Goal: Task Accomplishment & Management: Complete application form

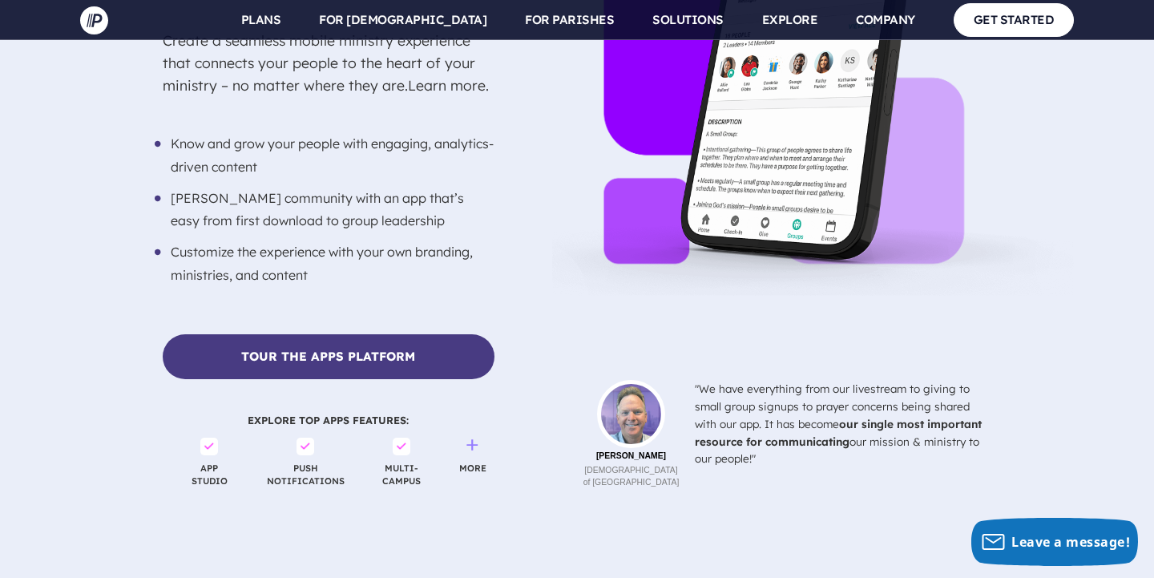
scroll to position [3600, 0]
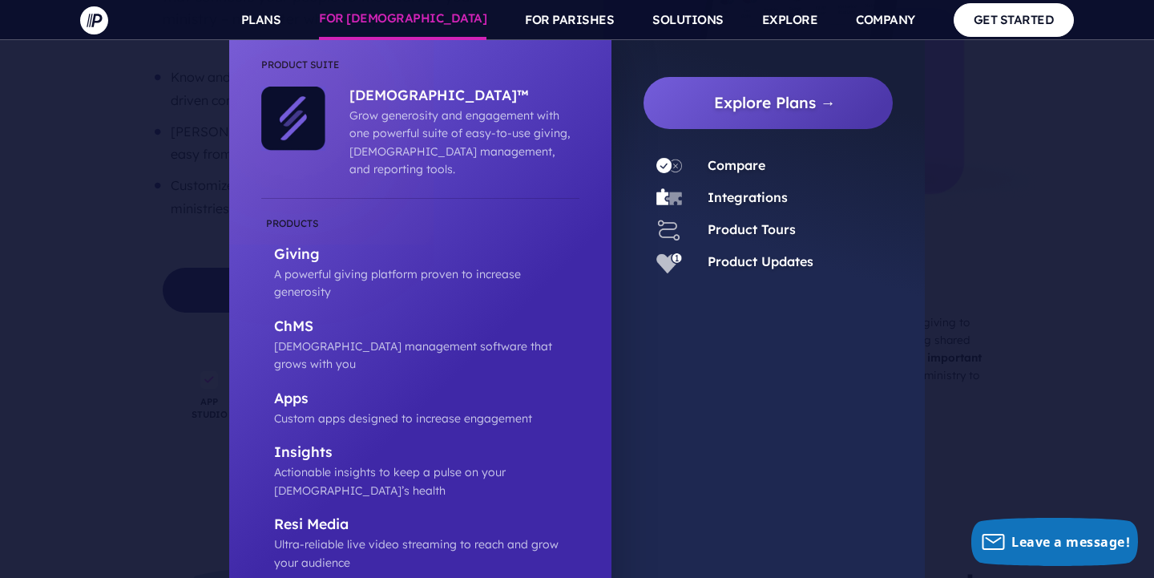
click at [428, 6] on link "FOR [DEMOGRAPHIC_DATA]" at bounding box center [403, 20] width 168 height 40
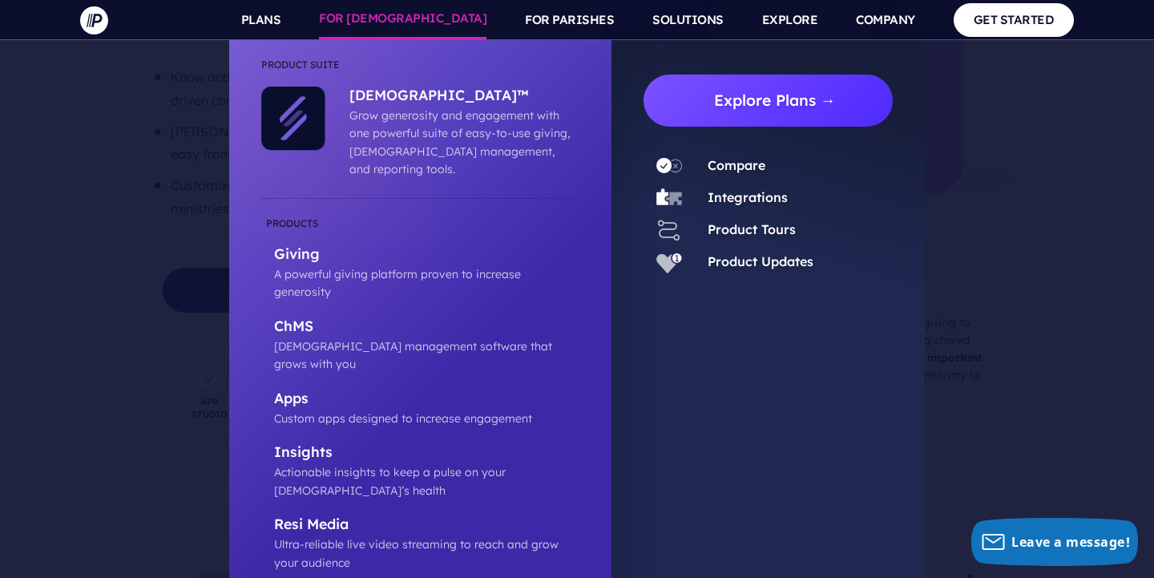
click at [727, 101] on link "Explore Plans →" at bounding box center [774, 101] width 236 height 52
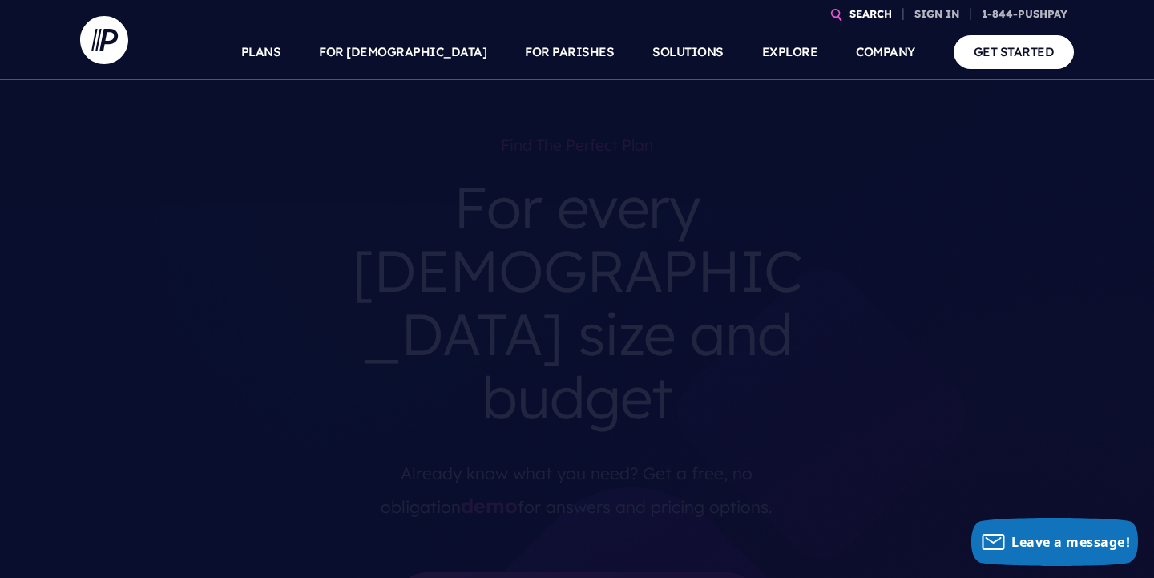
click at [863, 11] on link "SEARCH" at bounding box center [870, 14] width 55 height 28
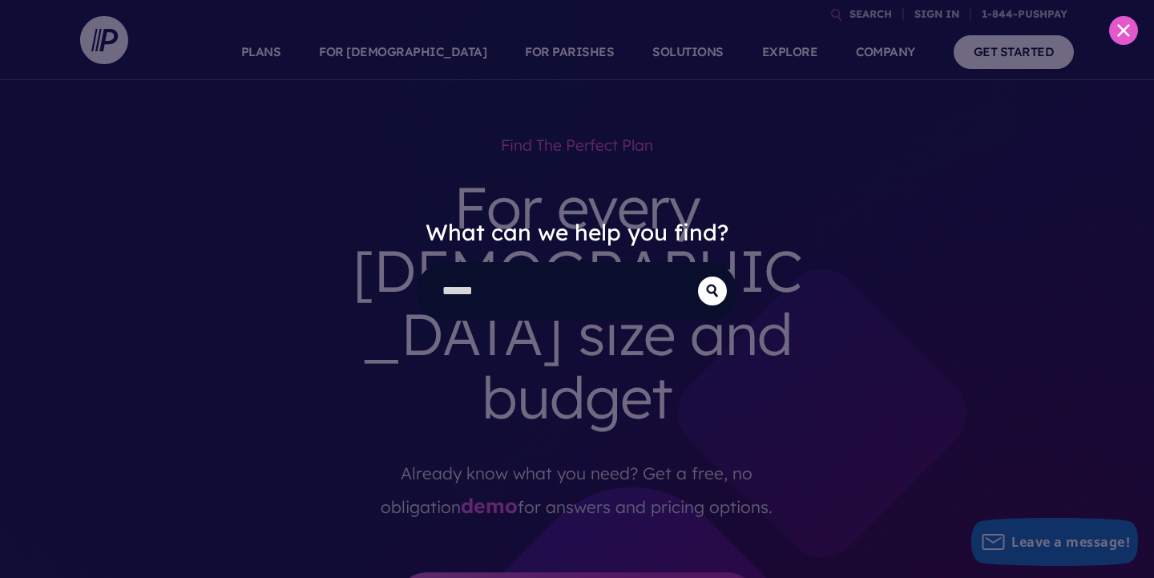
click at [1004, 57] on div "What can we help you find?" at bounding box center [577, 289] width 1154 height 578
click at [1117, 41] on button at bounding box center [1123, 30] width 29 height 29
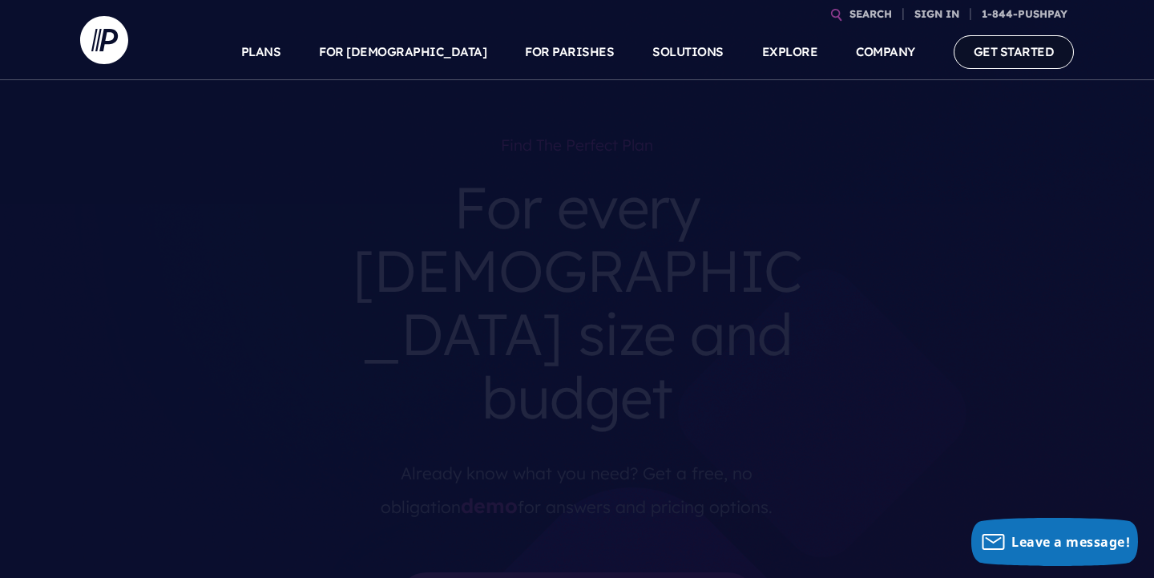
click at [1020, 64] on link "GET STARTED" at bounding box center [1014, 51] width 121 height 33
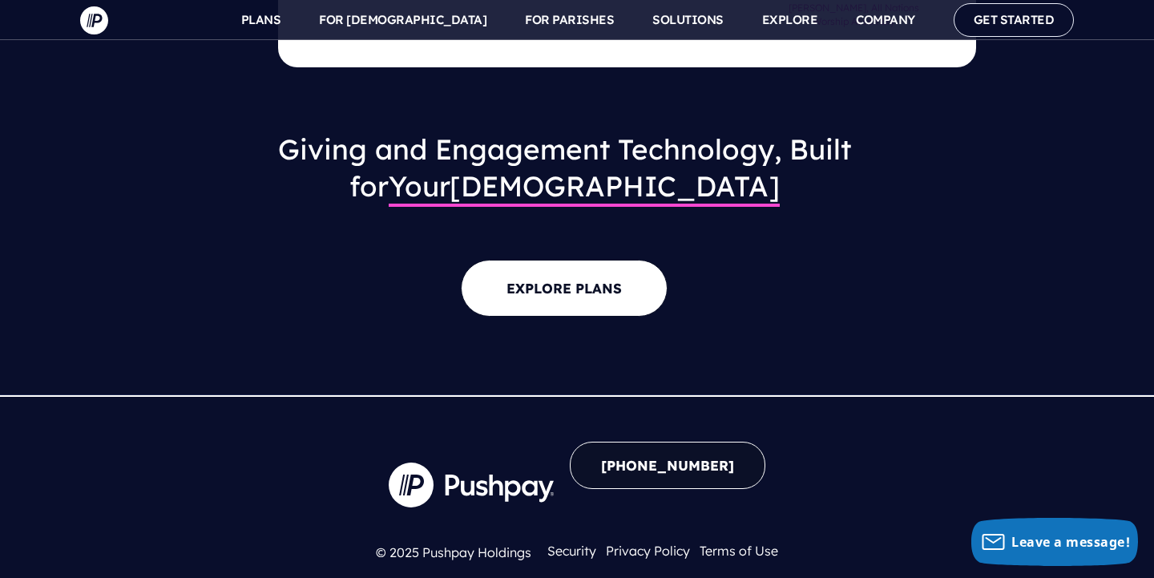
scroll to position [1662, 0]
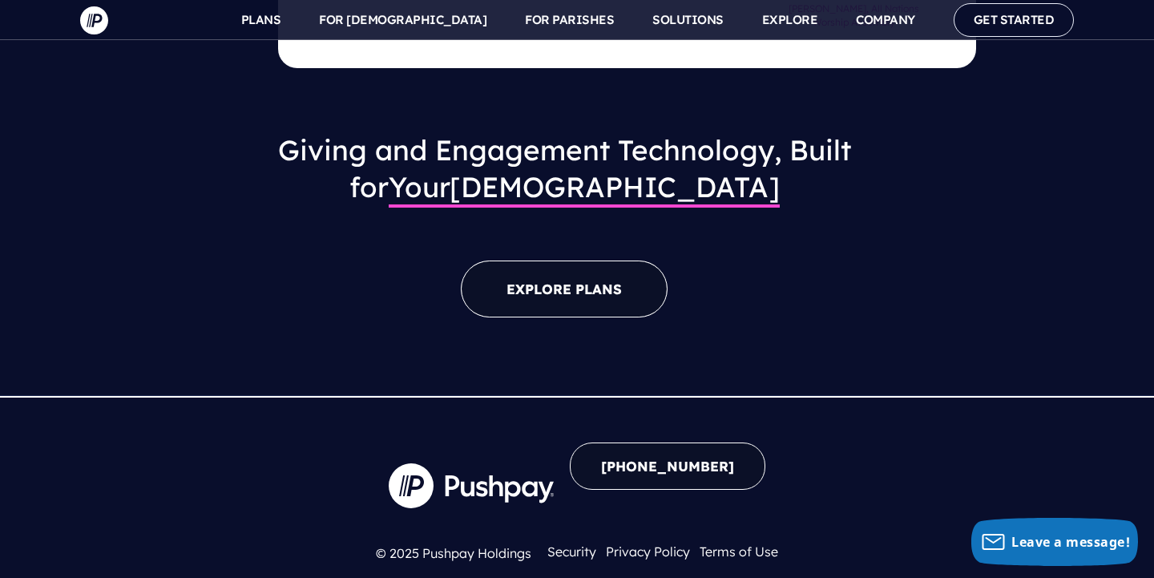
click at [600, 260] on link "EXPLORE PLANS" at bounding box center [564, 288] width 207 height 57
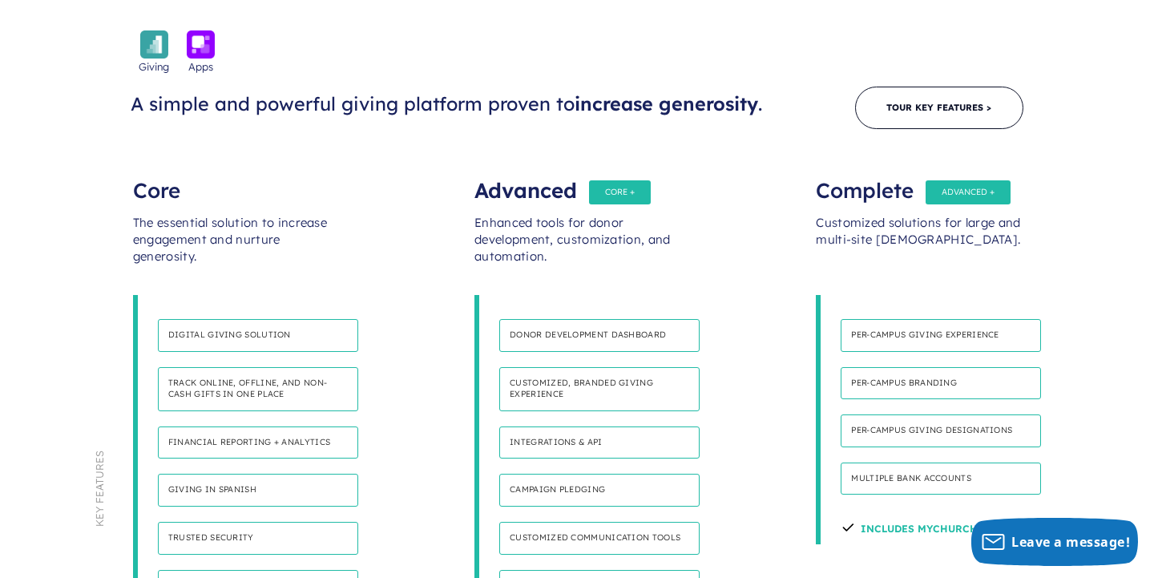
scroll to position [854, 0]
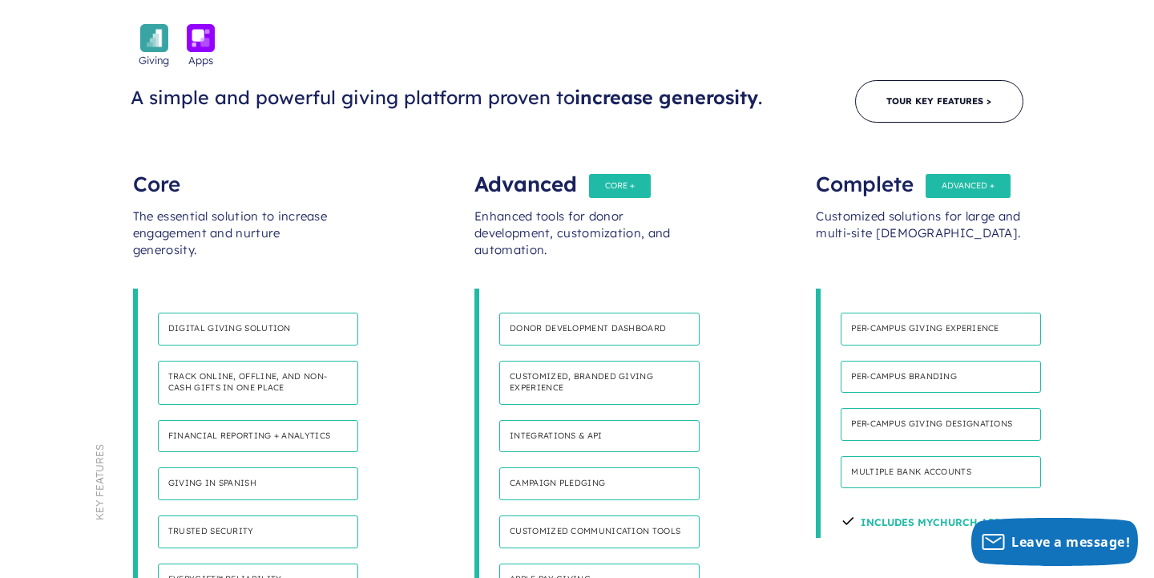
click at [266, 467] on h4 "Giving in Spanish" at bounding box center [258, 483] width 200 height 33
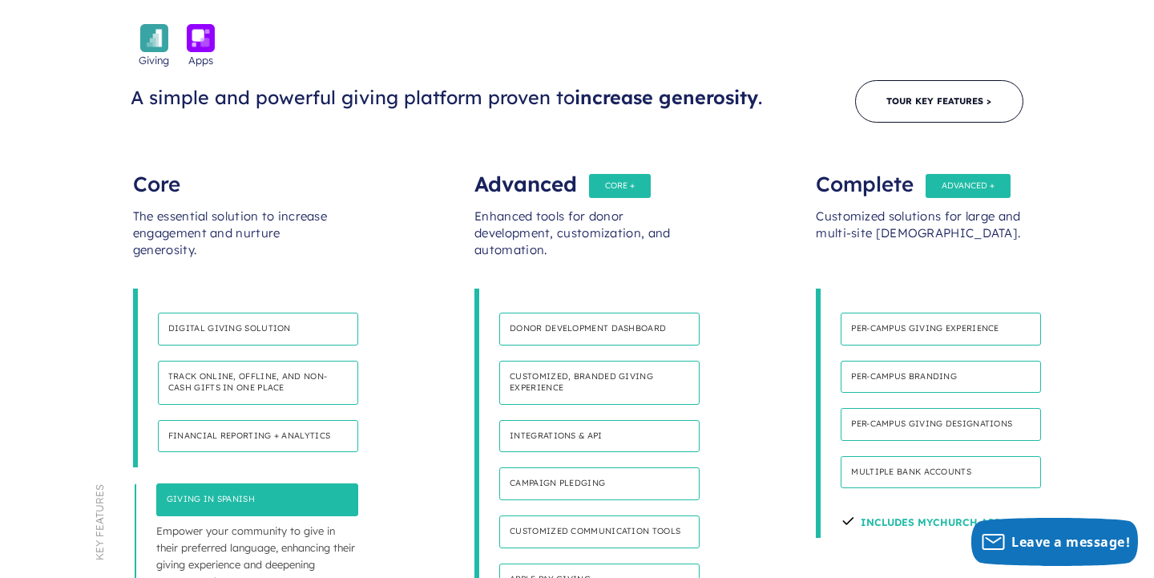
click at [266, 483] on h4 "Giving in Spanish" at bounding box center [257, 499] width 202 height 33
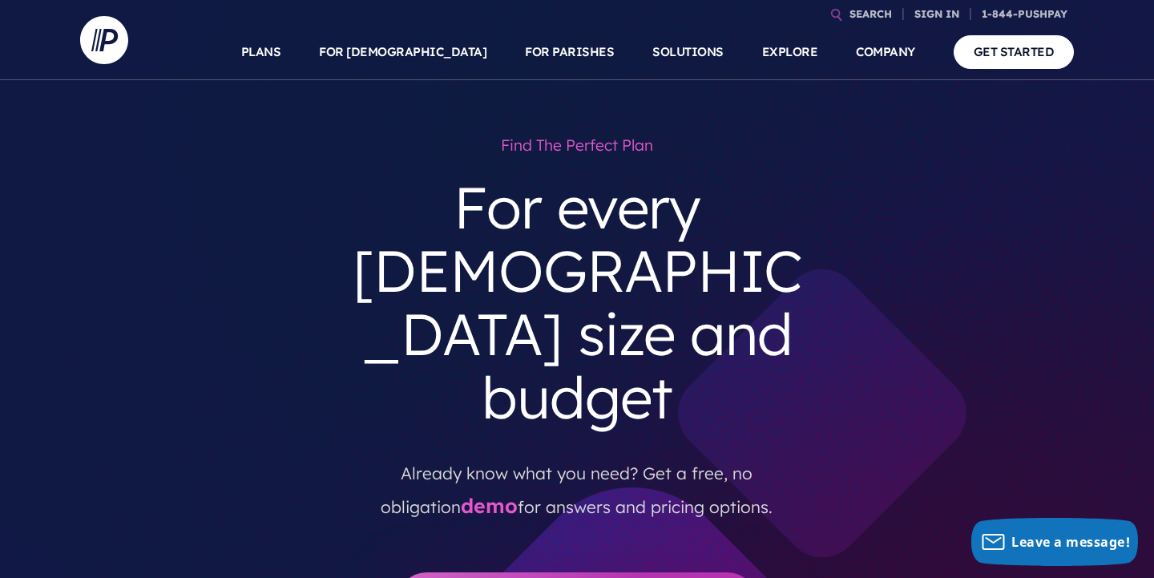
scroll to position [0, 0]
click at [461, 493] on link "demo" at bounding box center [489, 505] width 57 height 25
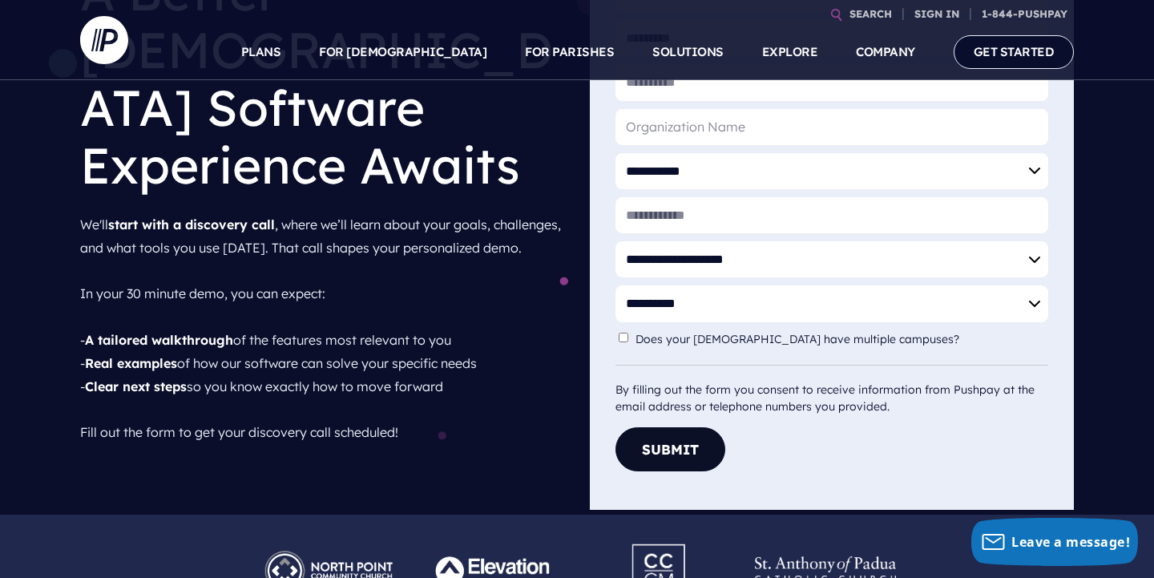
scroll to position [231, 0]
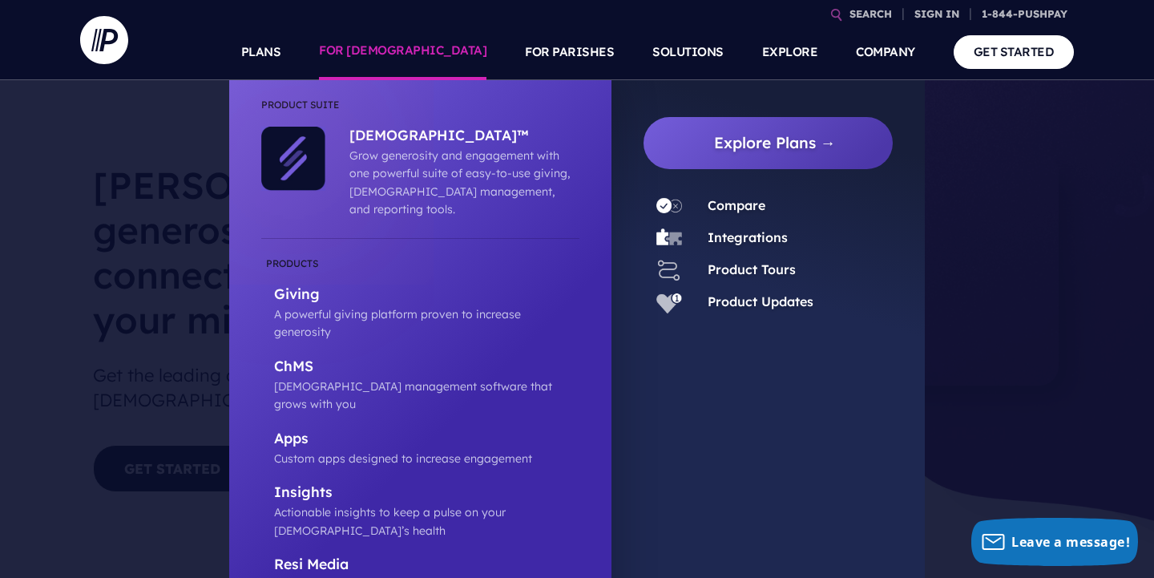
click at [446, 64] on link "FOR [DEMOGRAPHIC_DATA]" at bounding box center [403, 52] width 168 height 56
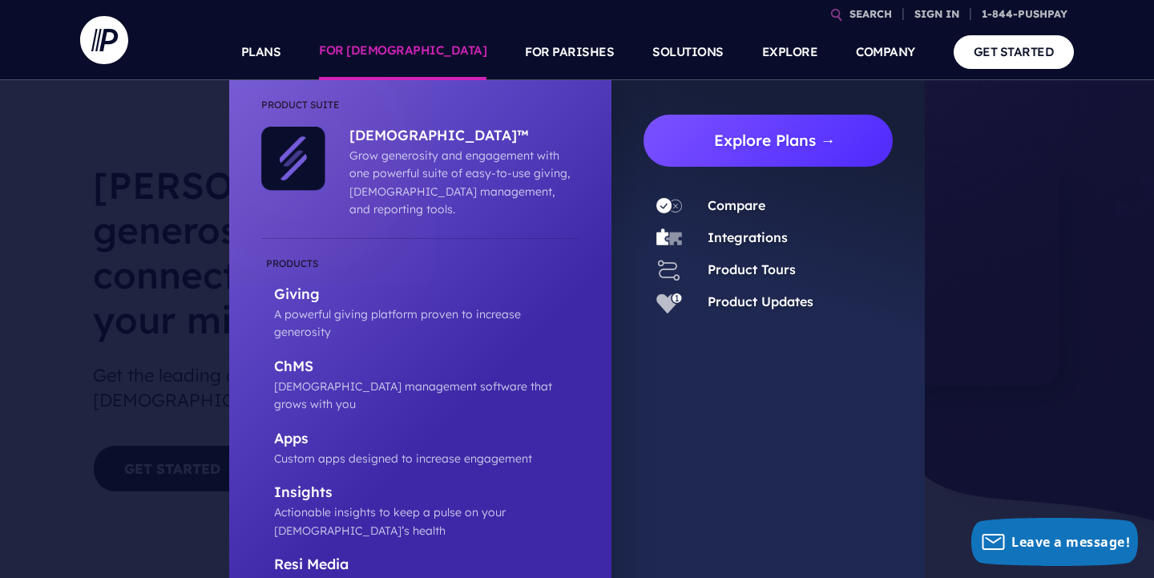
click at [713, 152] on link "Explore Plans →" at bounding box center [774, 141] width 236 height 52
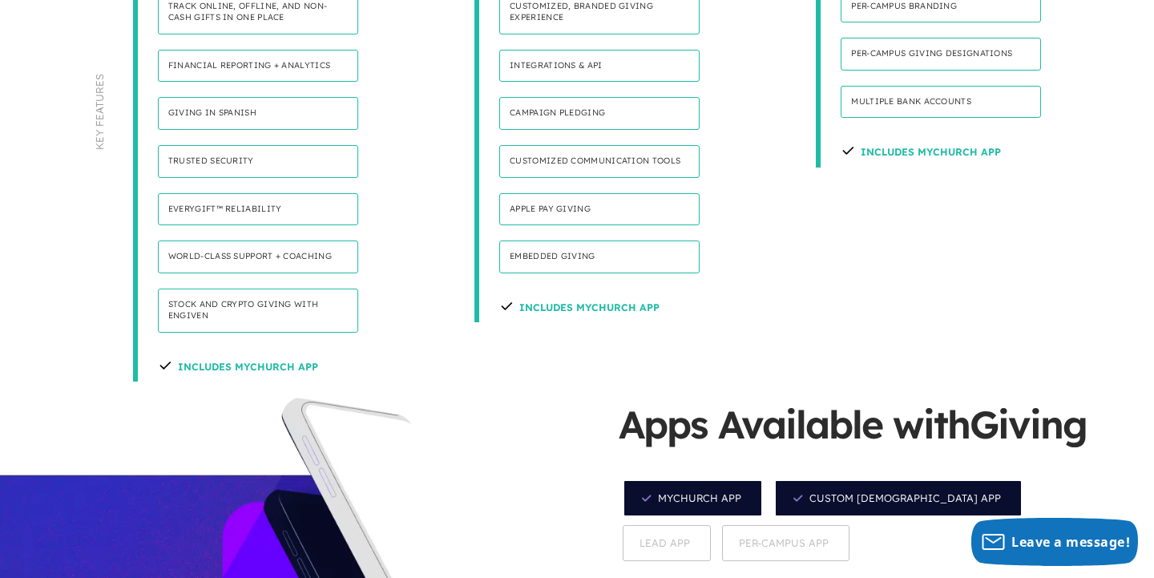
scroll to position [1230, 0]
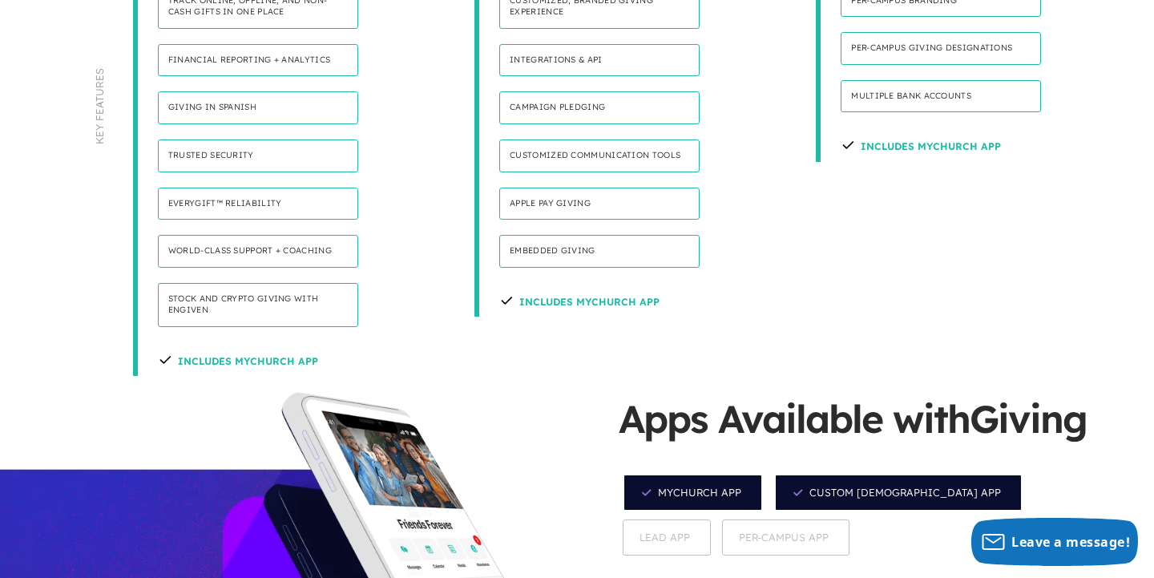
click at [241, 342] on h4 "Includes MyChurch App" at bounding box center [238, 359] width 160 height 34
click at [168, 342] on h4 "Includes MyChurch App" at bounding box center [240, 359] width 160 height 34
click at [204, 342] on h4 "Includes MyChurch App" at bounding box center [240, 359] width 160 height 34
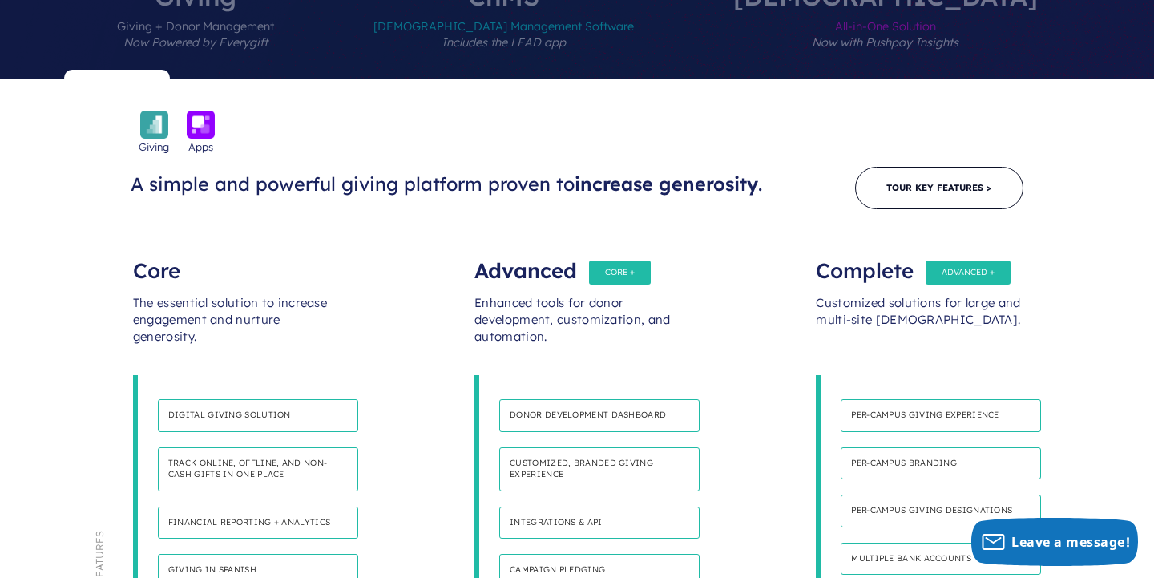
scroll to position [765, 0]
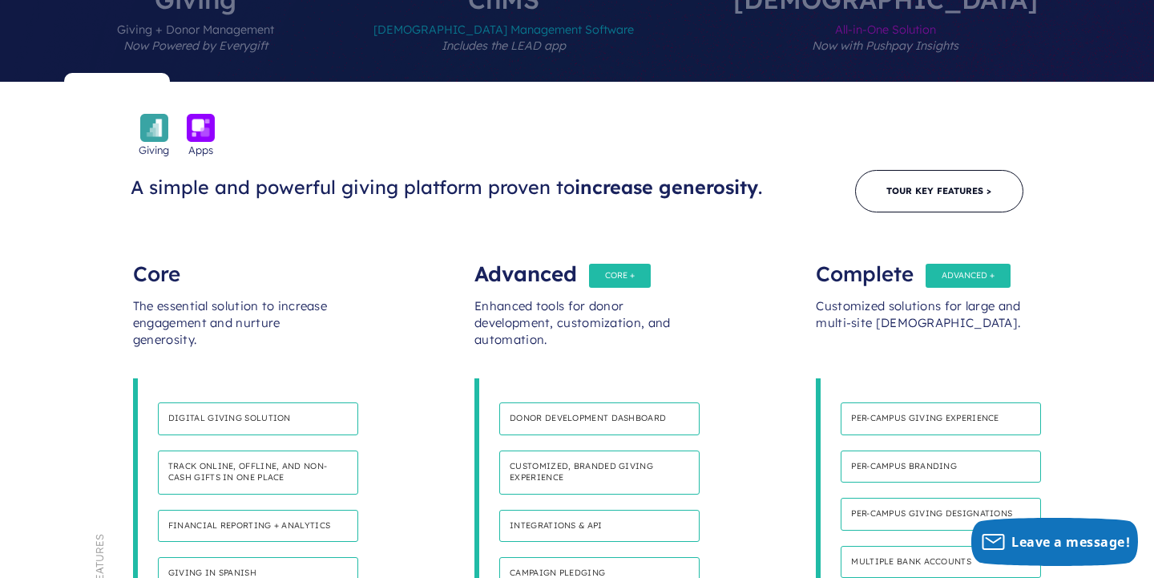
click at [190, 282] on div "The essential solution to increase engagement and nurture generosity." at bounding box center [235, 330] width 205 height 96
click at [175, 250] on div "Core" at bounding box center [235, 266] width 205 height 32
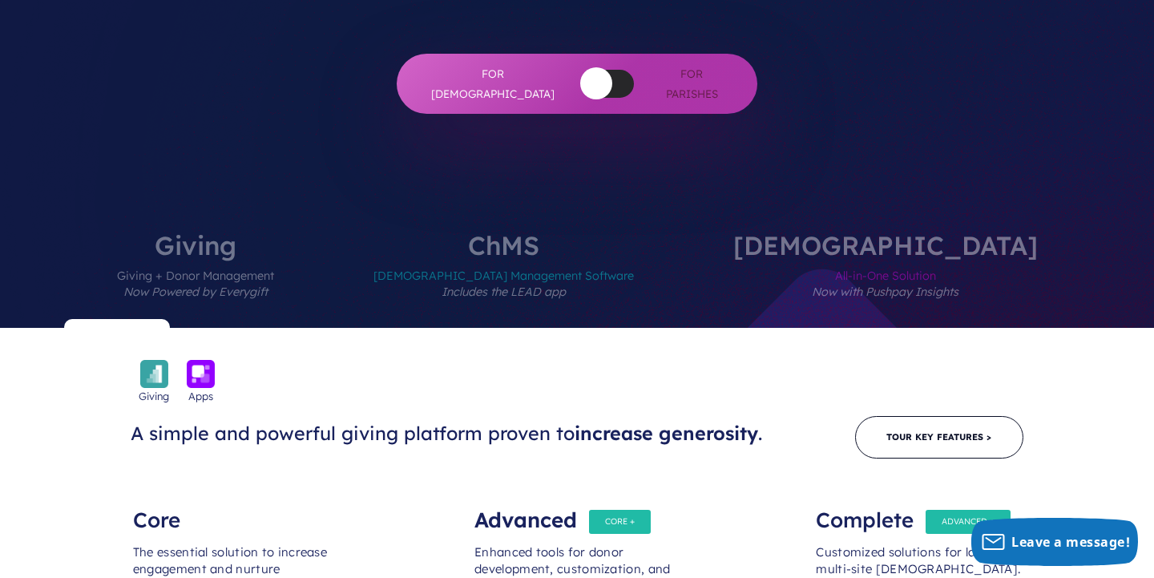
scroll to position [444, 0]
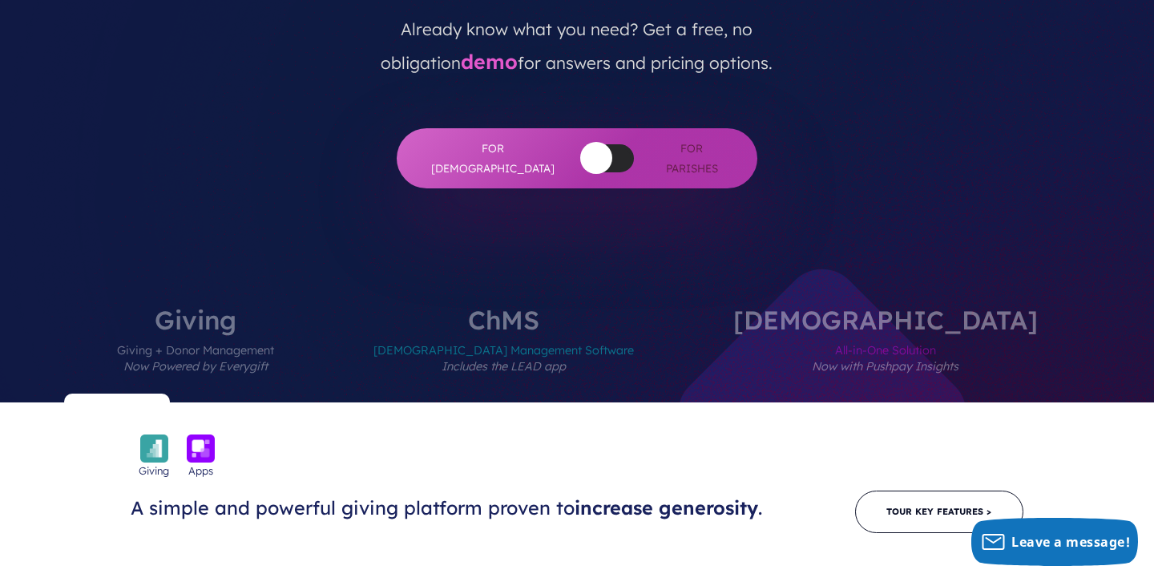
click at [156, 434] on img at bounding box center [154, 448] width 28 height 28
click at [188, 434] on img at bounding box center [201, 448] width 28 height 28
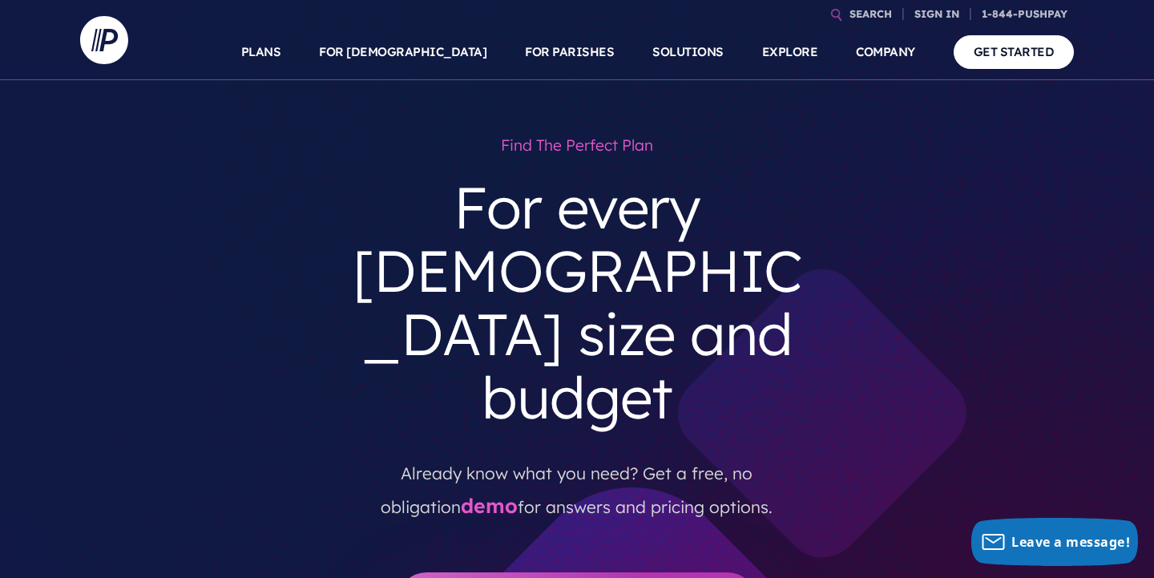
scroll to position [0, 0]
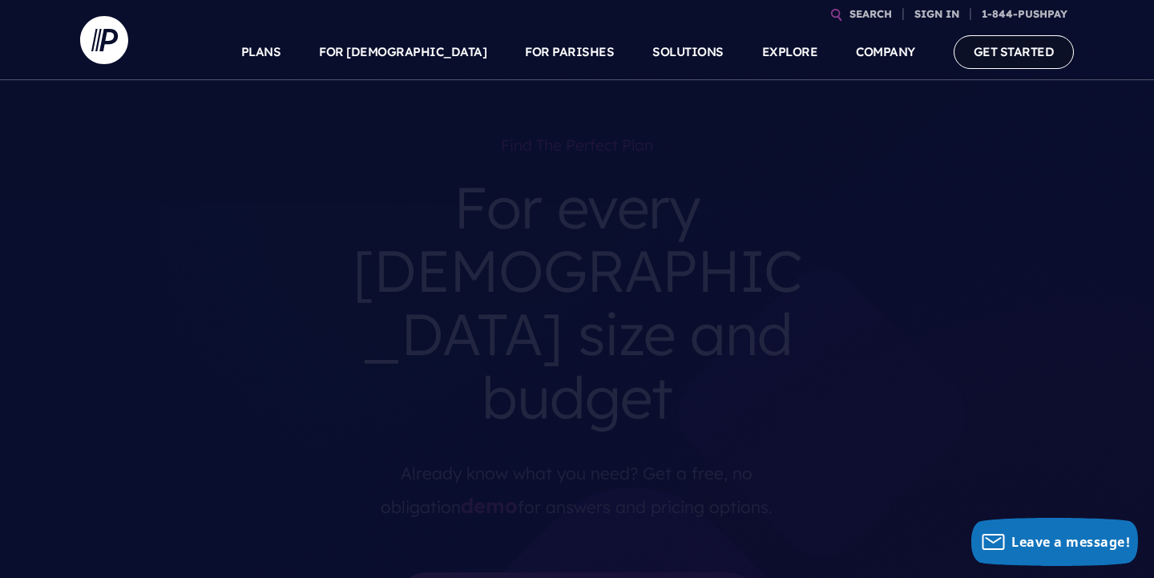
click at [994, 63] on link "GET STARTED" at bounding box center [1014, 51] width 121 height 33
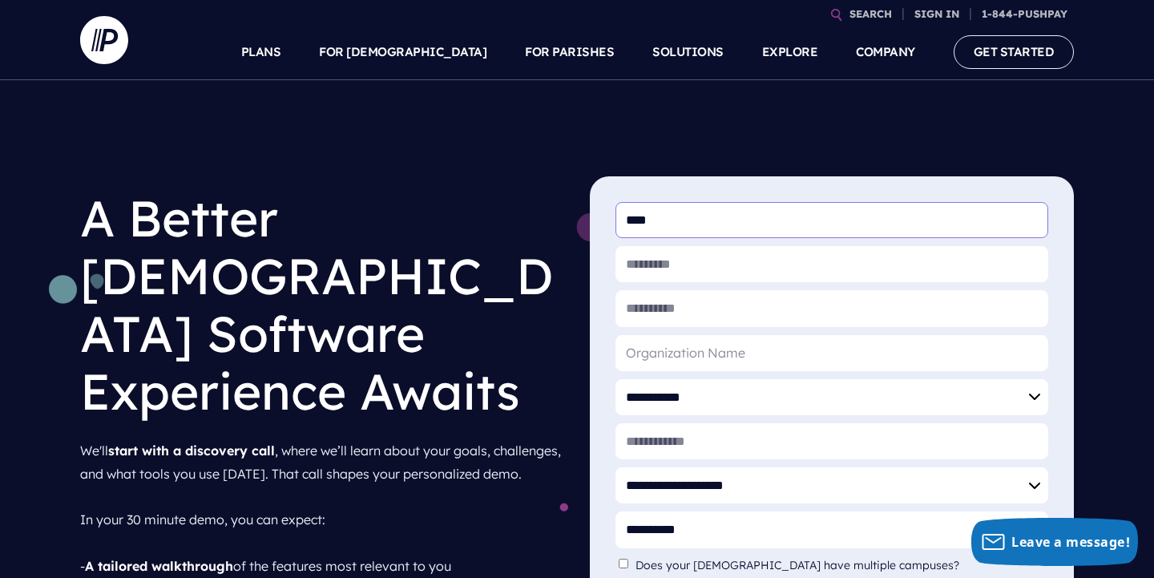
type input "****"
type input "********"
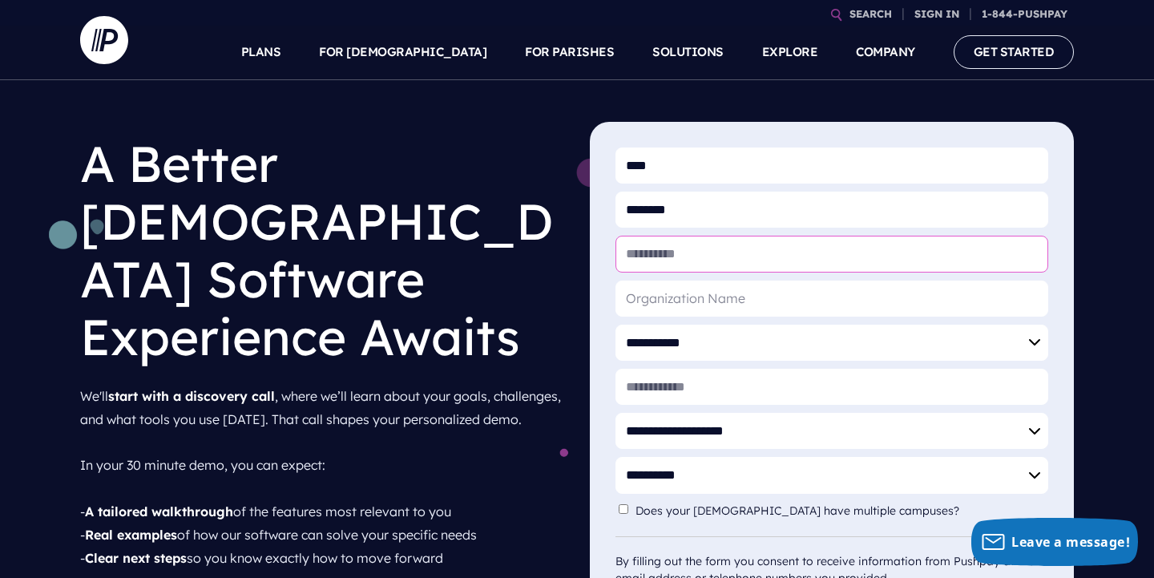
scroll to position [53, 0]
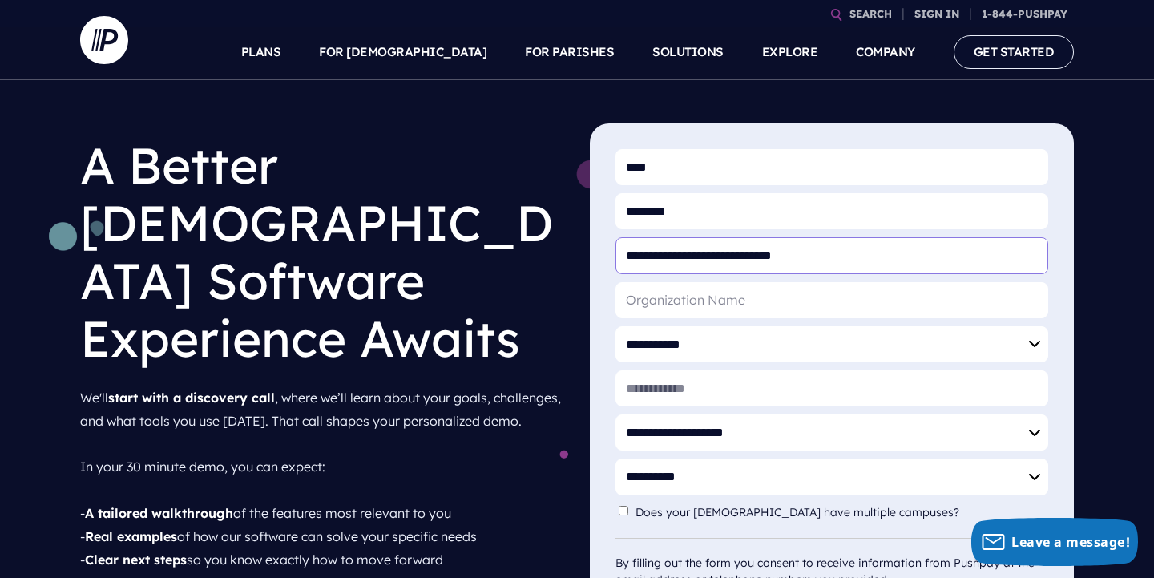
type input "**********"
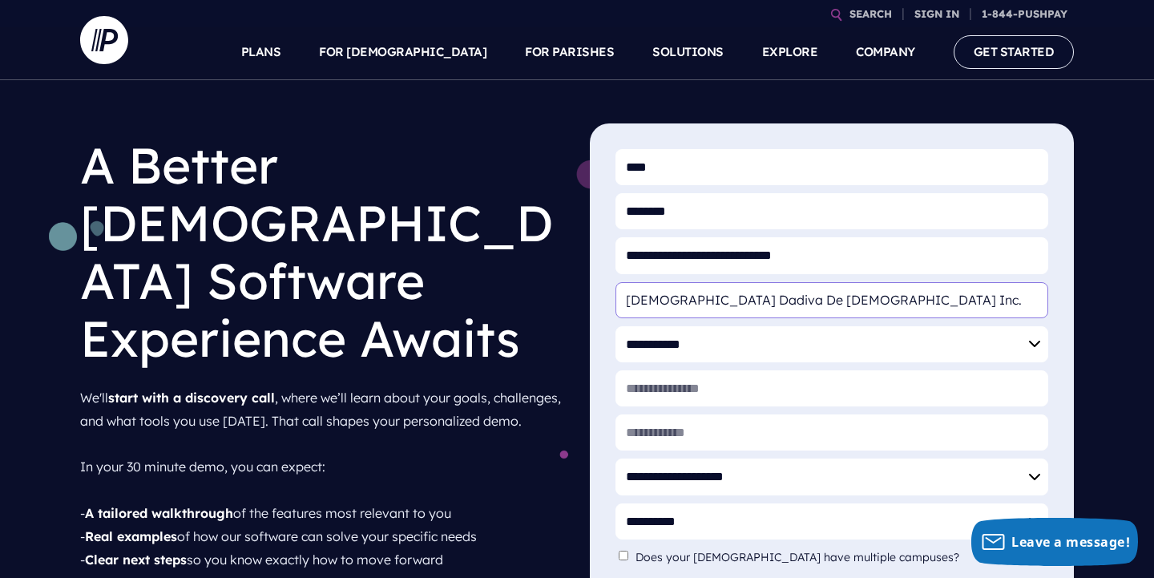
type input "[DEMOGRAPHIC_DATA] Dadiva De [DEMOGRAPHIC_DATA] Inc."
select select "**********"
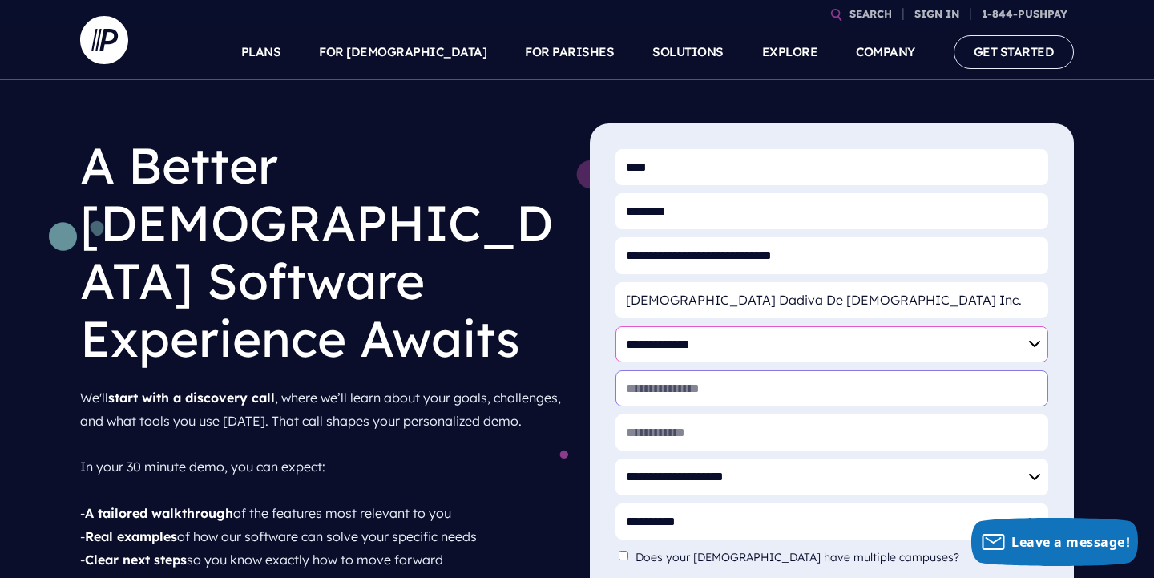
click at [692, 398] on input "* Website" at bounding box center [832, 388] width 433 height 36
click at [484, 386] on p "We'll start with a discovery call , where we’ll learn about your goals, challen…" at bounding box center [322, 502] width 484 height 244
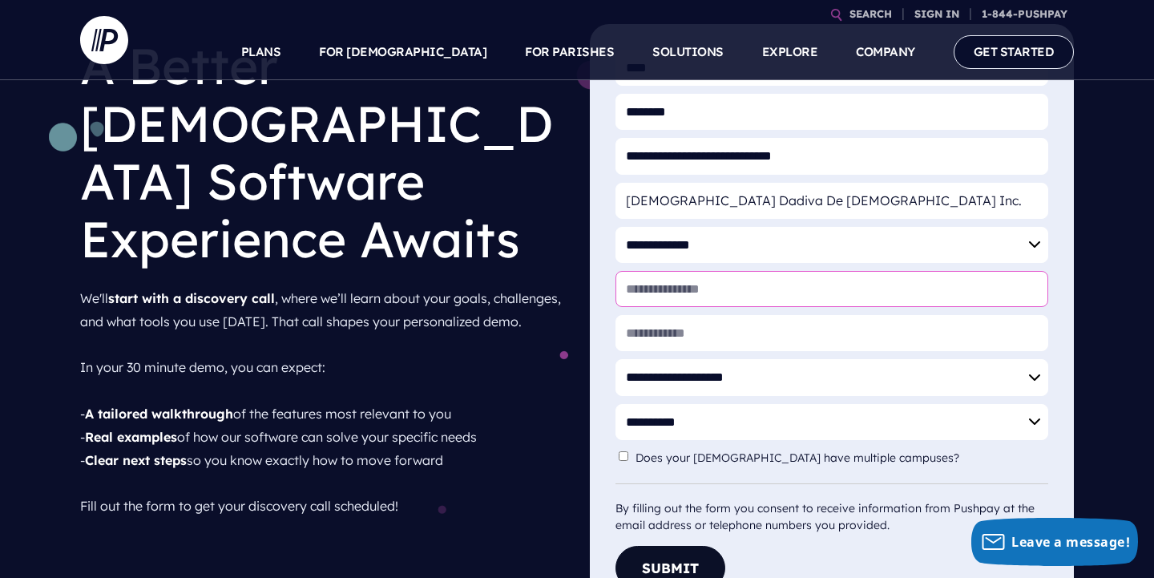
scroll to position [166, 0]
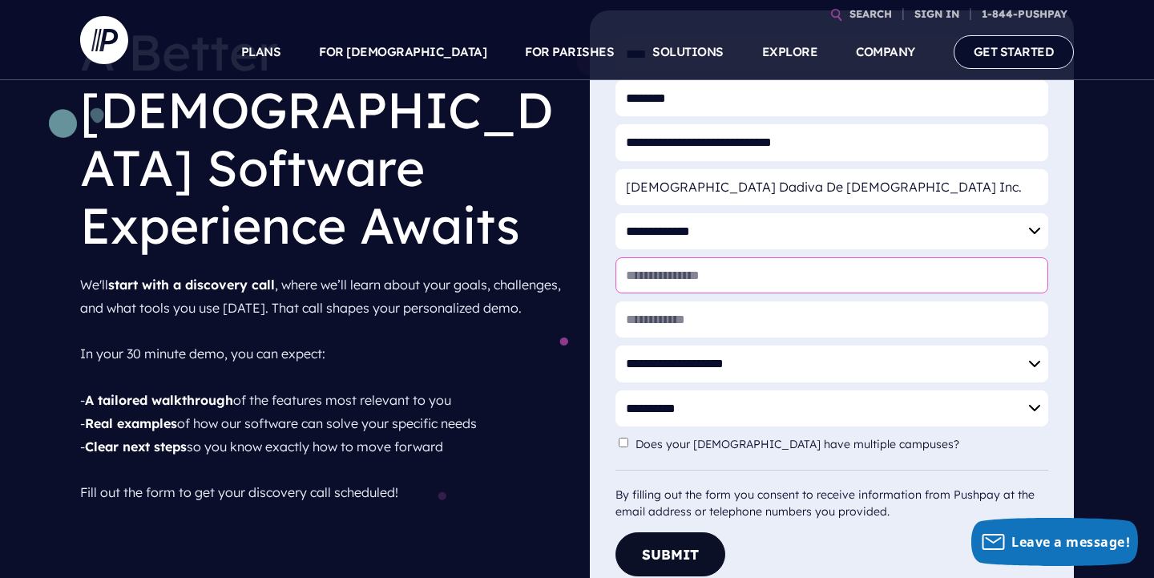
click at [651, 278] on input "* Website" at bounding box center [832, 275] width 433 height 36
type input "**********"
select select "*****"
select select "**********"
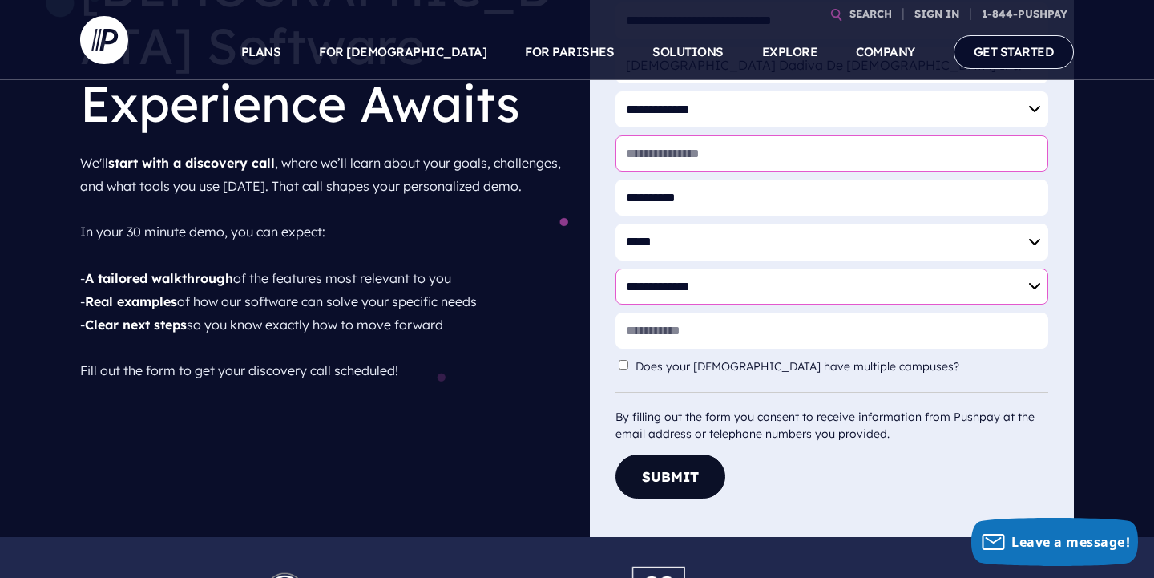
scroll to position [289, 0]
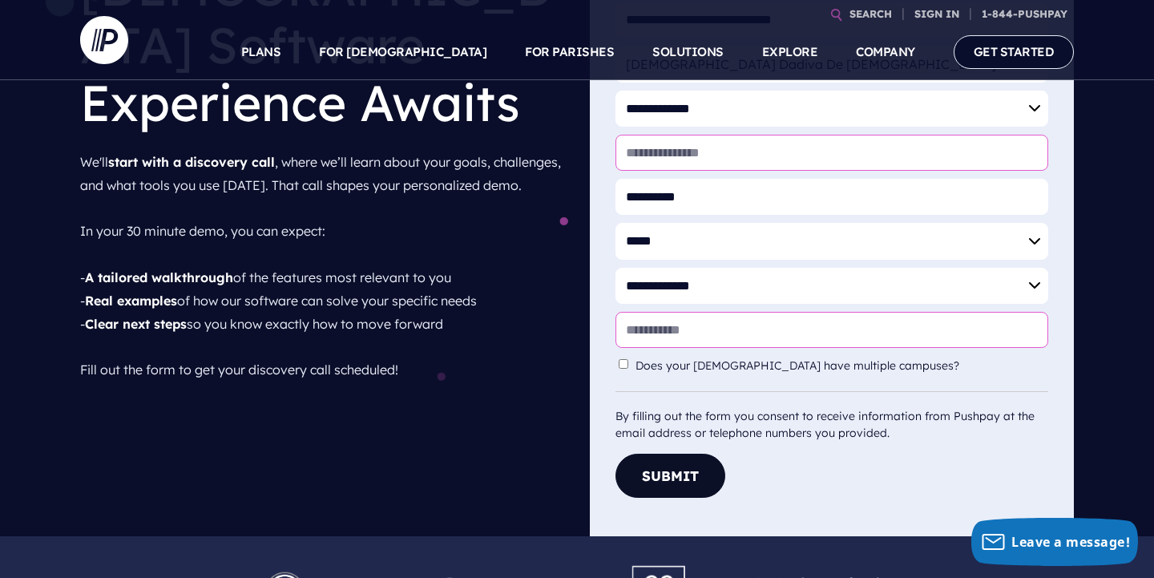
type input "*****"
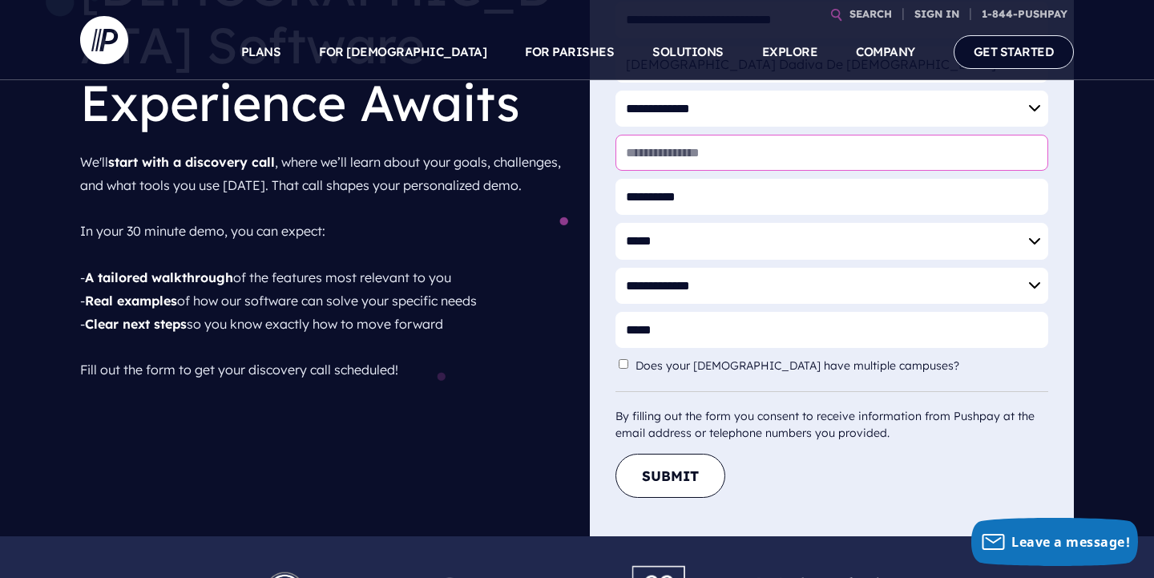
click at [674, 485] on button "Submit" at bounding box center [671, 476] width 110 height 44
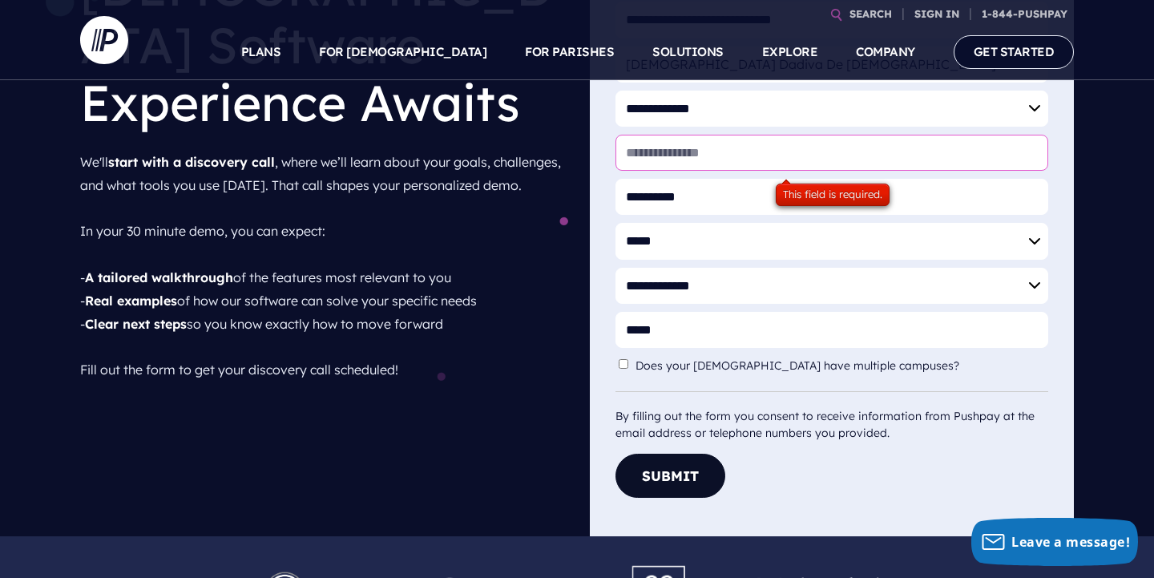
click at [750, 166] on input "* Website" at bounding box center [832, 153] width 433 height 36
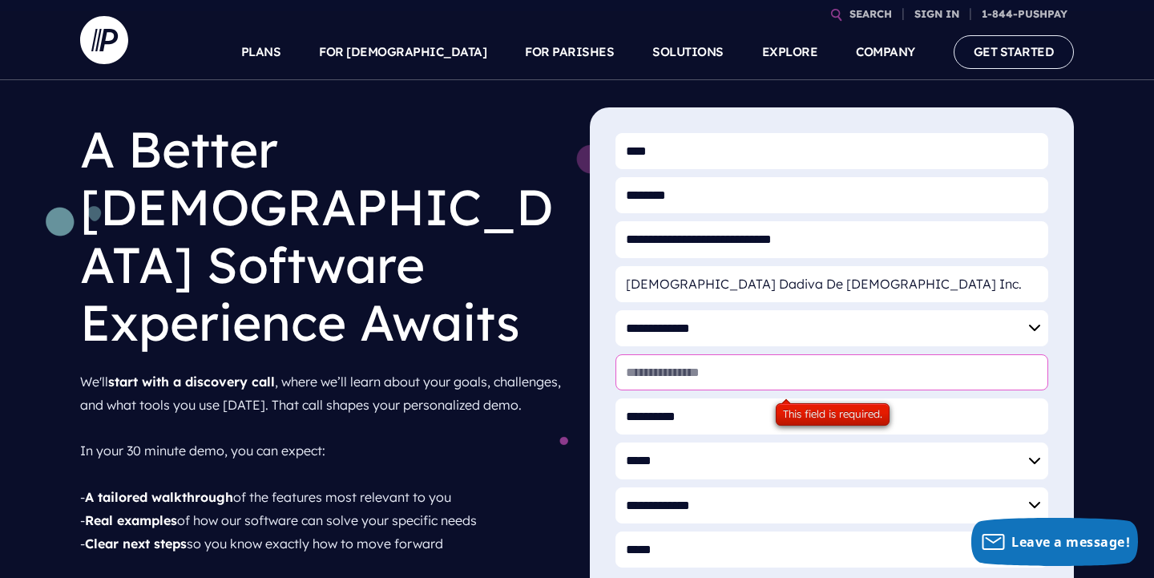
scroll to position [69, 0]
